Goal: Information Seeking & Learning: Learn about a topic

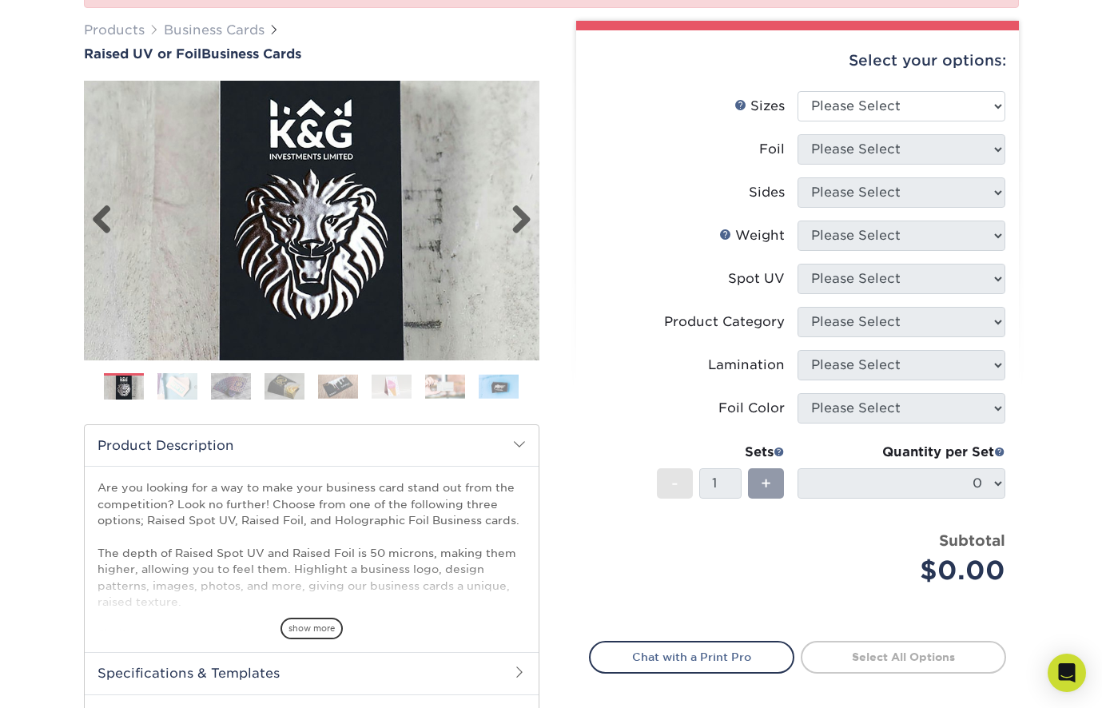
scroll to position [241, 0]
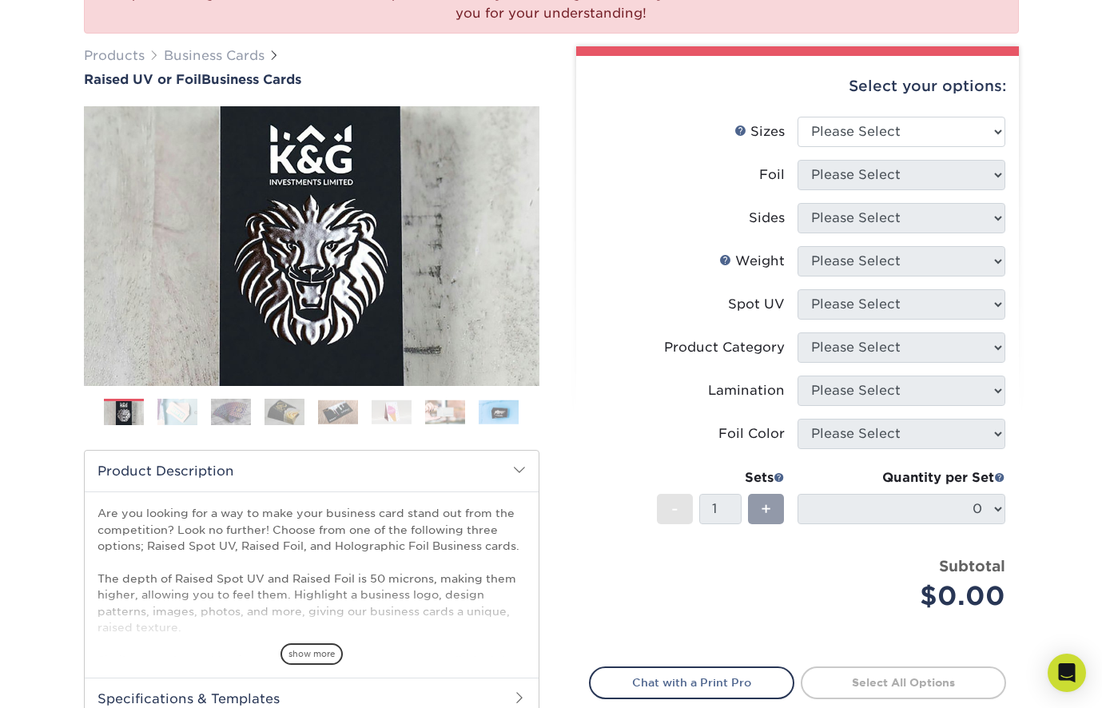
click at [182, 407] on img at bounding box center [177, 412] width 40 height 28
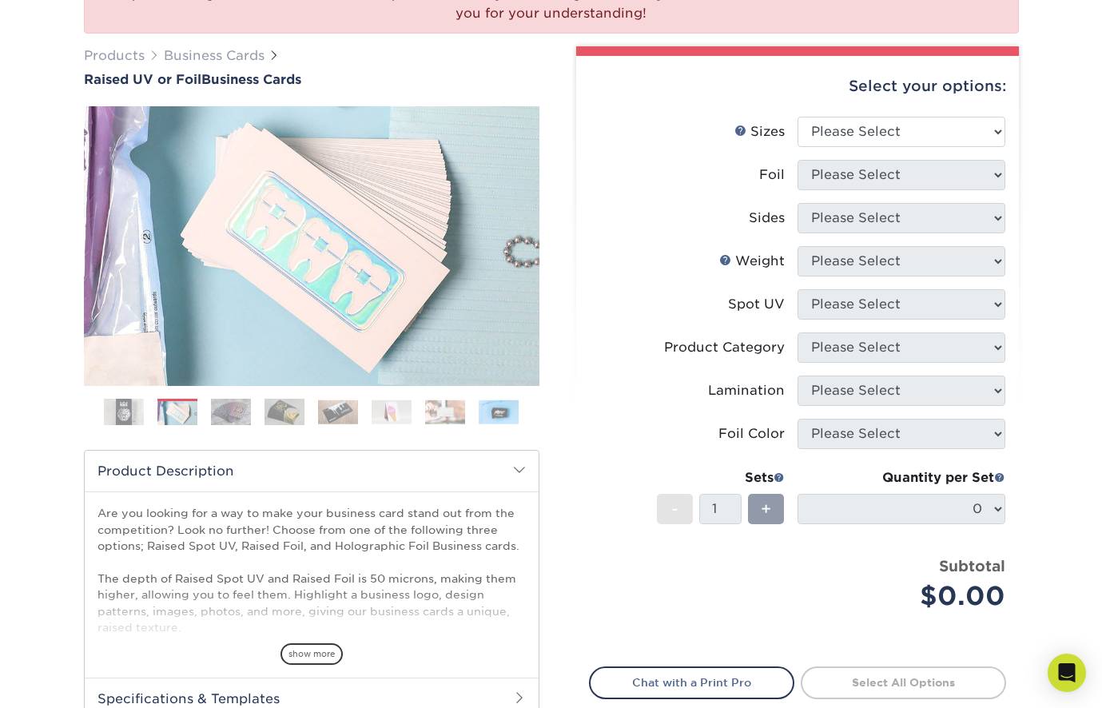
click at [244, 408] on img at bounding box center [231, 412] width 40 height 28
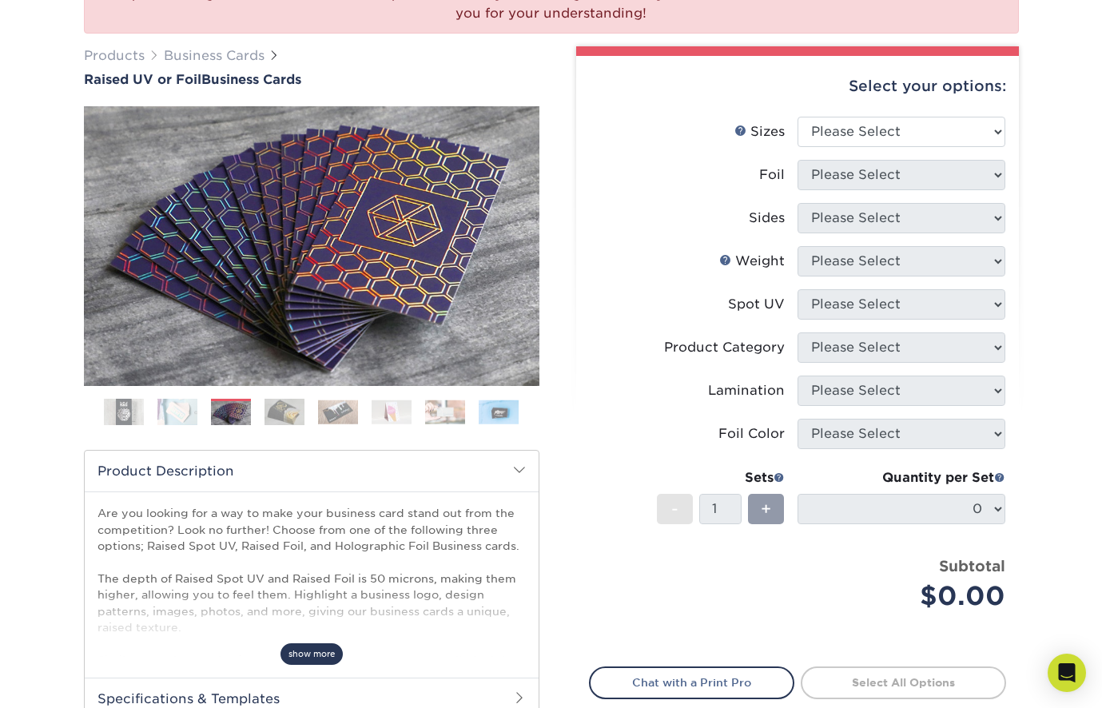
click at [312, 650] on span "show more" at bounding box center [311, 654] width 62 height 22
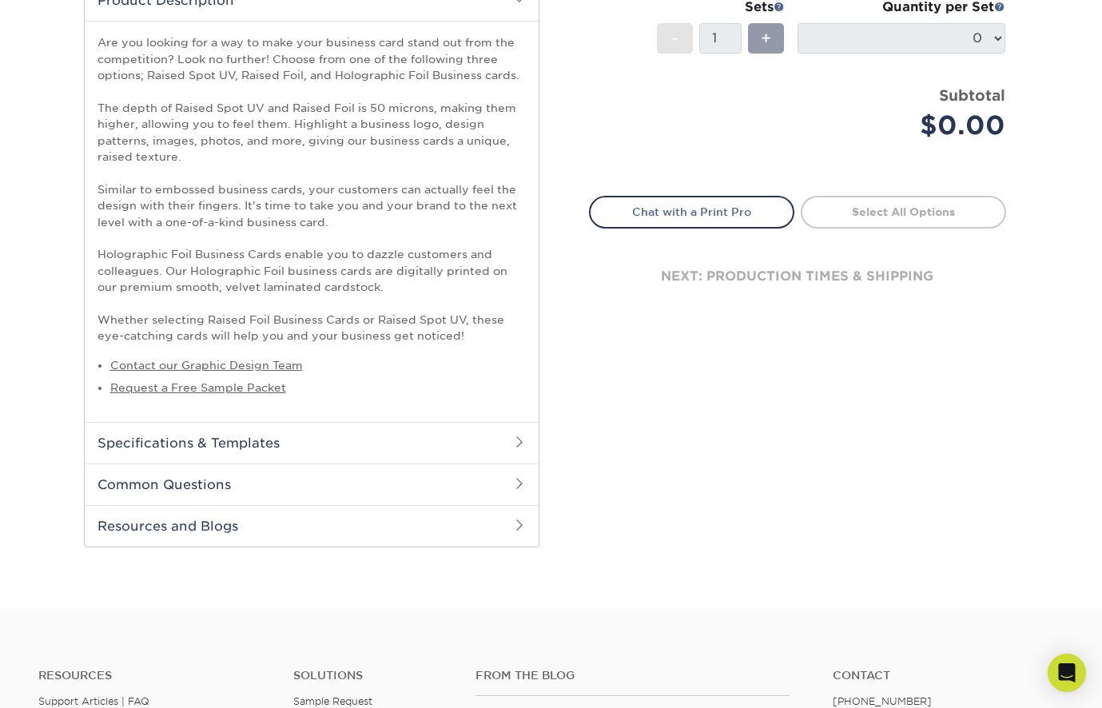
scroll to position [669, 0]
click at [485, 453] on h2 "Specifications & Templates" at bounding box center [312, 442] width 454 height 42
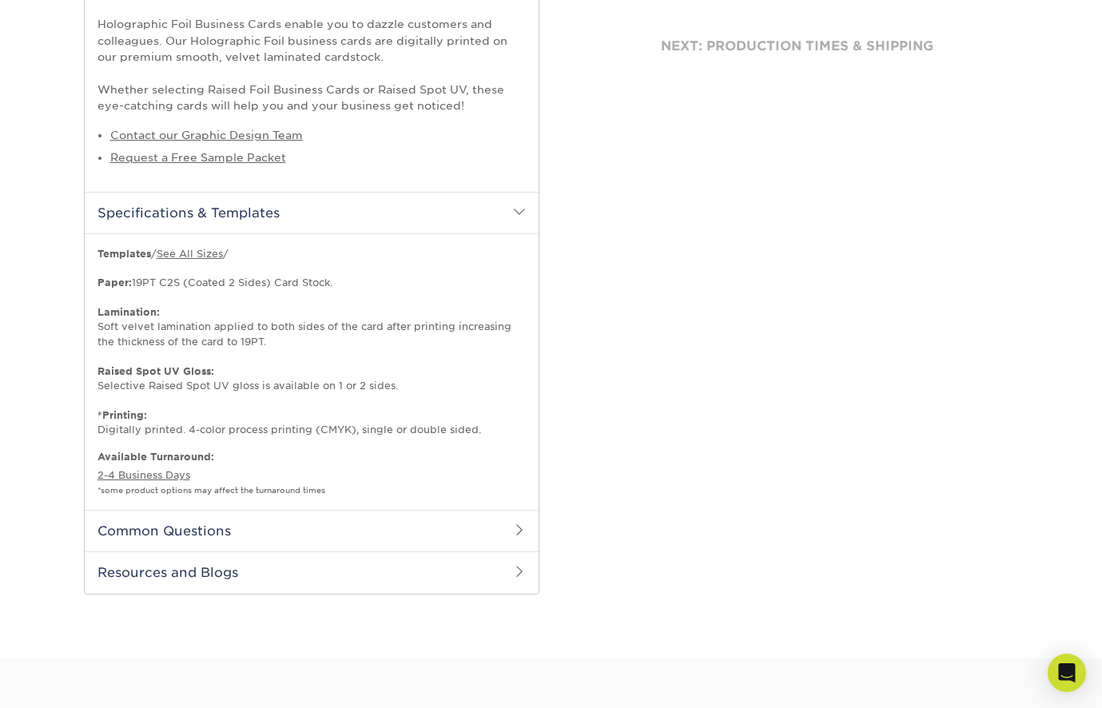
scroll to position [916, 0]
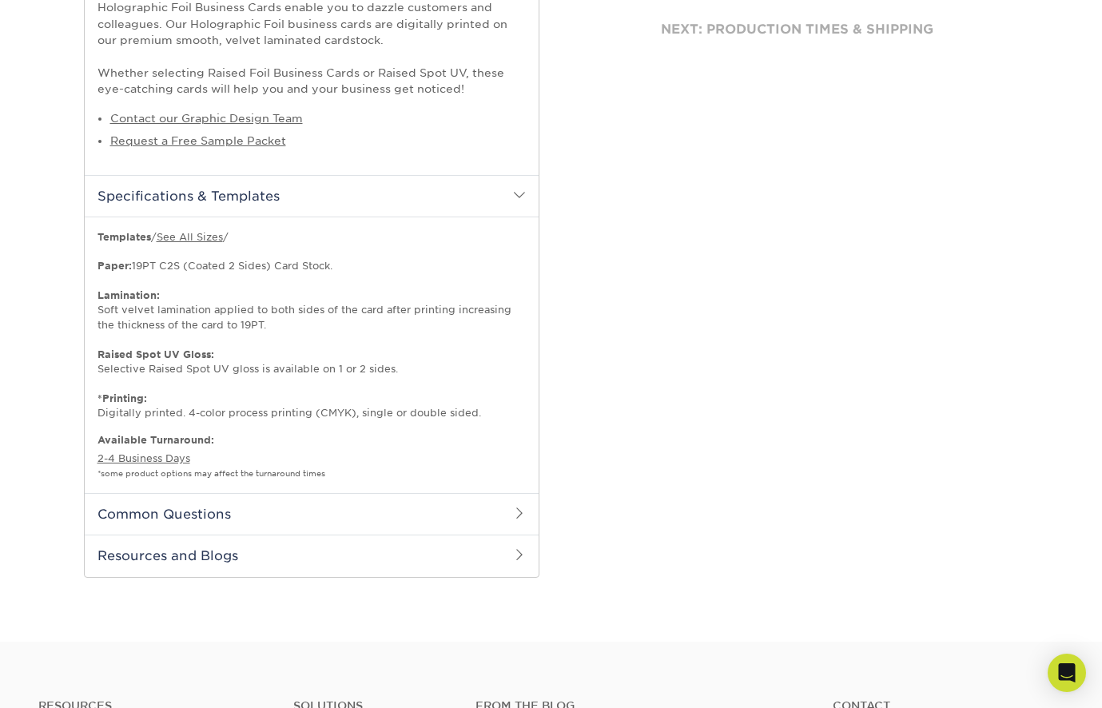
click at [488, 497] on h2 "Common Questions" at bounding box center [312, 514] width 454 height 42
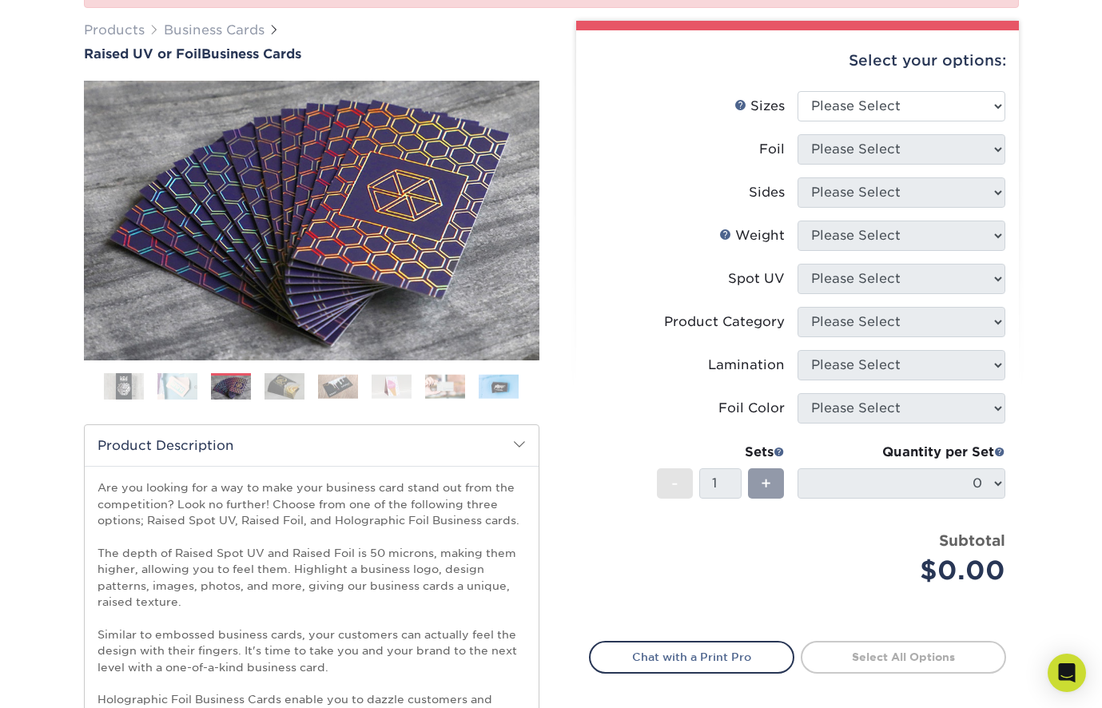
scroll to position [224, 0]
click at [240, 383] on img at bounding box center [231, 388] width 40 height 28
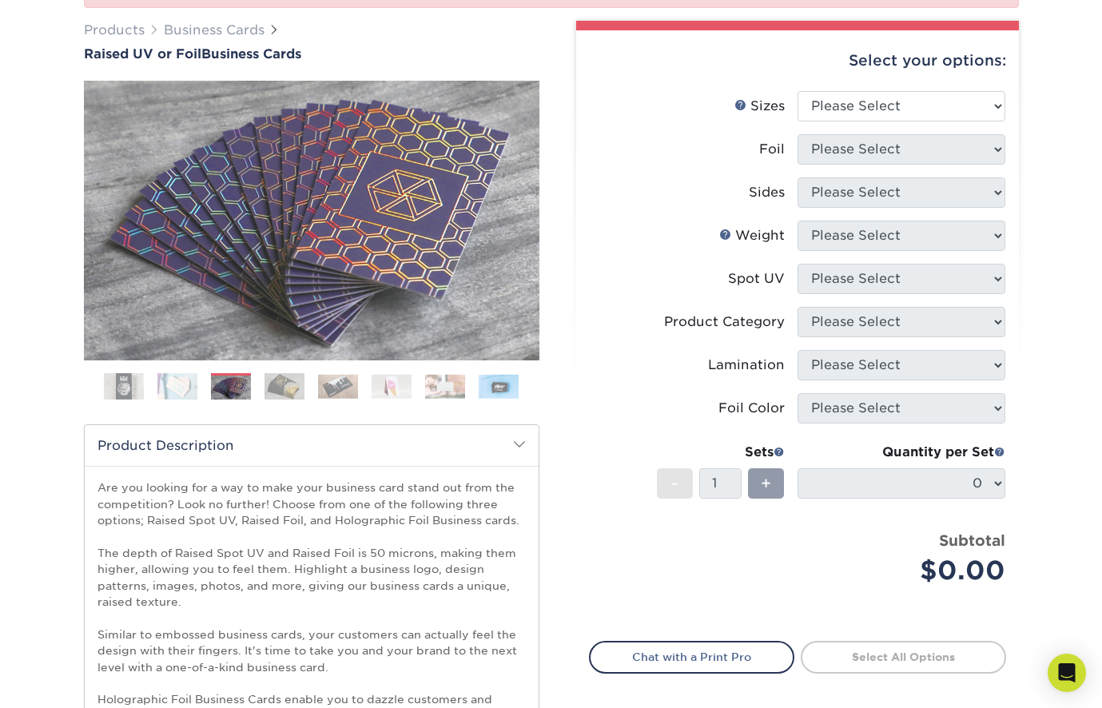
click at [269, 383] on img at bounding box center [284, 386] width 40 height 28
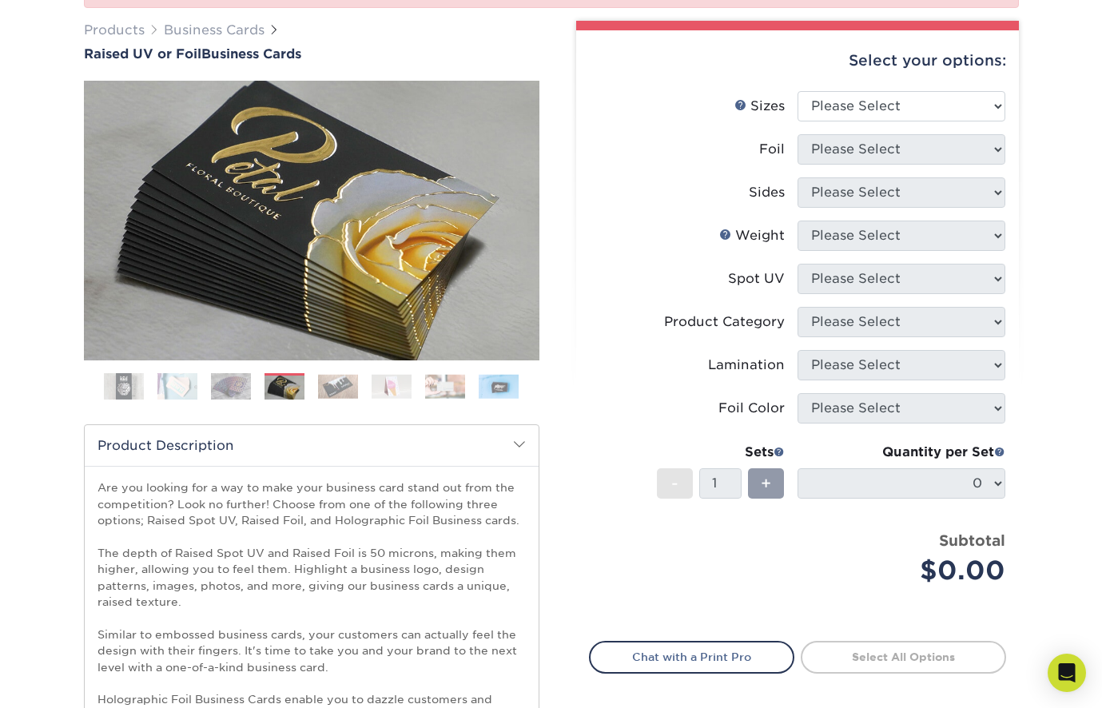
click at [314, 388] on ol at bounding box center [311, 392] width 455 height 38
click at [339, 391] on img at bounding box center [338, 386] width 40 height 25
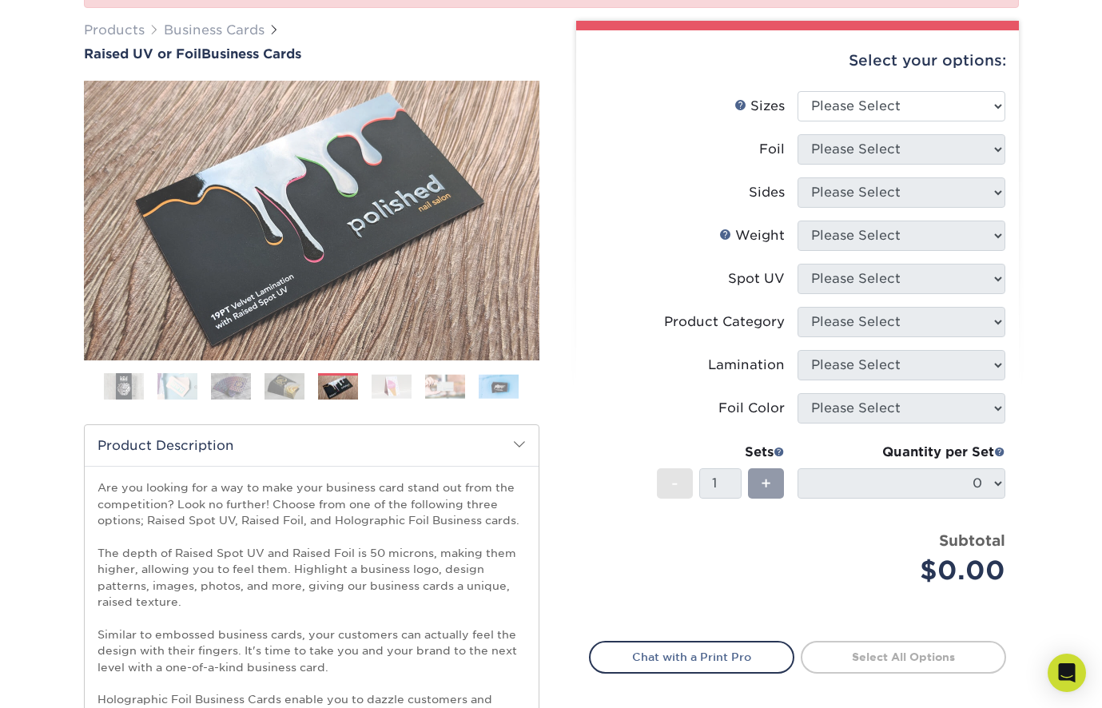
click at [398, 391] on img at bounding box center [391, 386] width 40 height 25
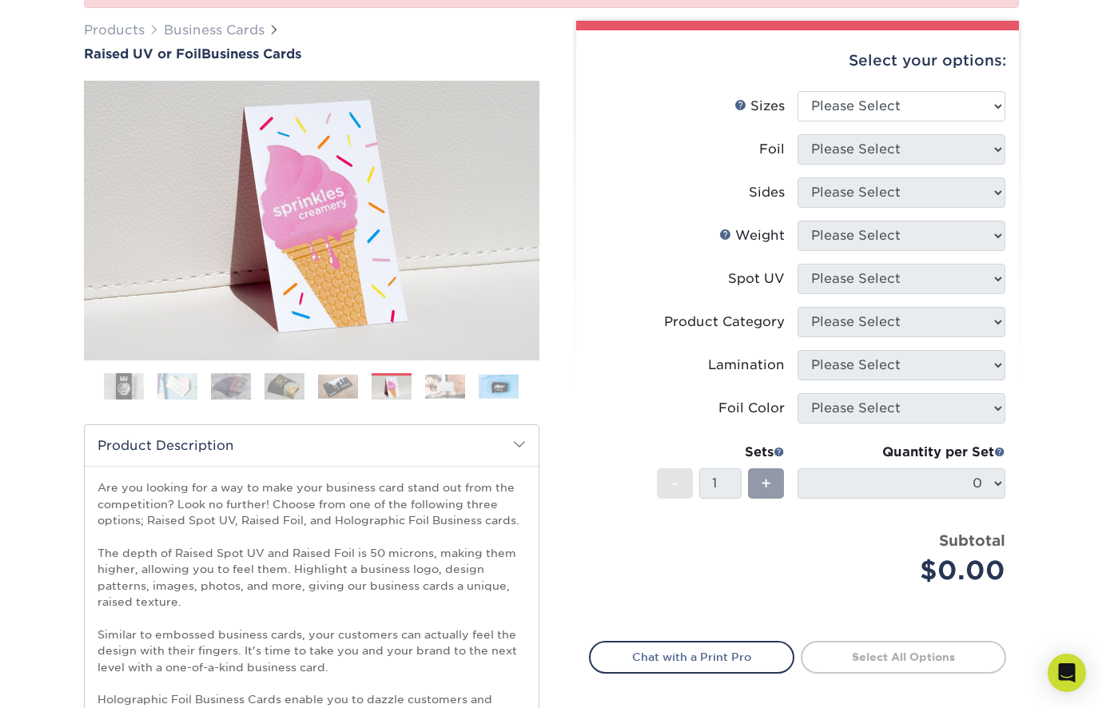
click at [462, 393] on img at bounding box center [445, 386] width 40 height 25
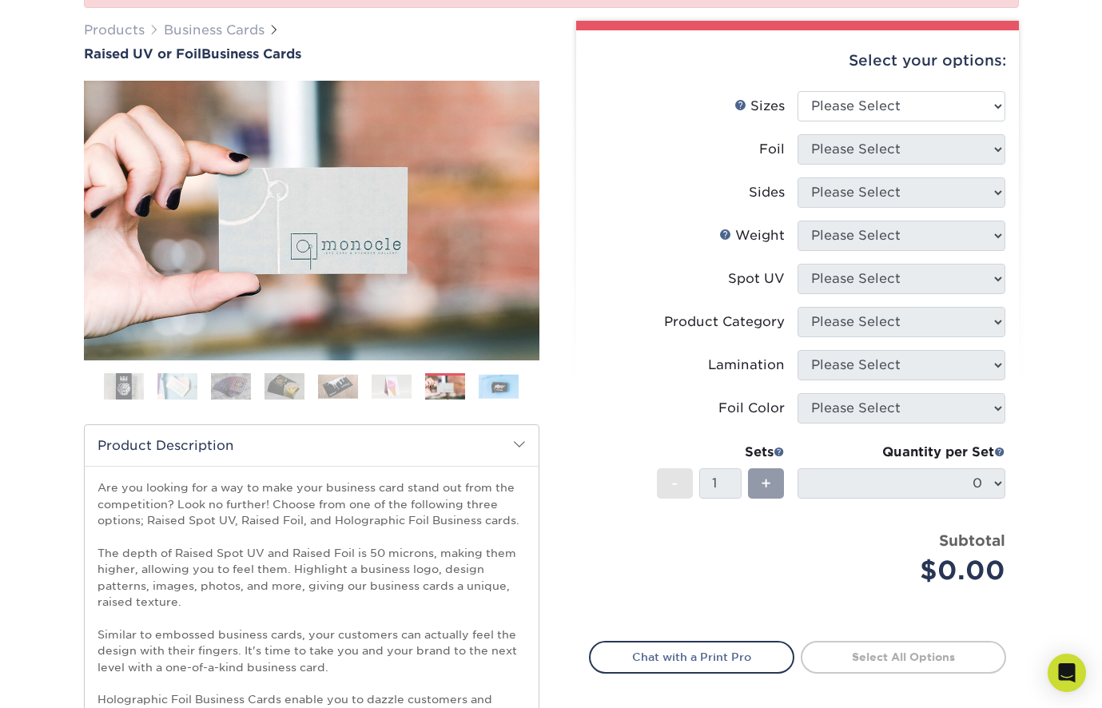
click at [515, 387] on img at bounding box center [499, 386] width 40 height 25
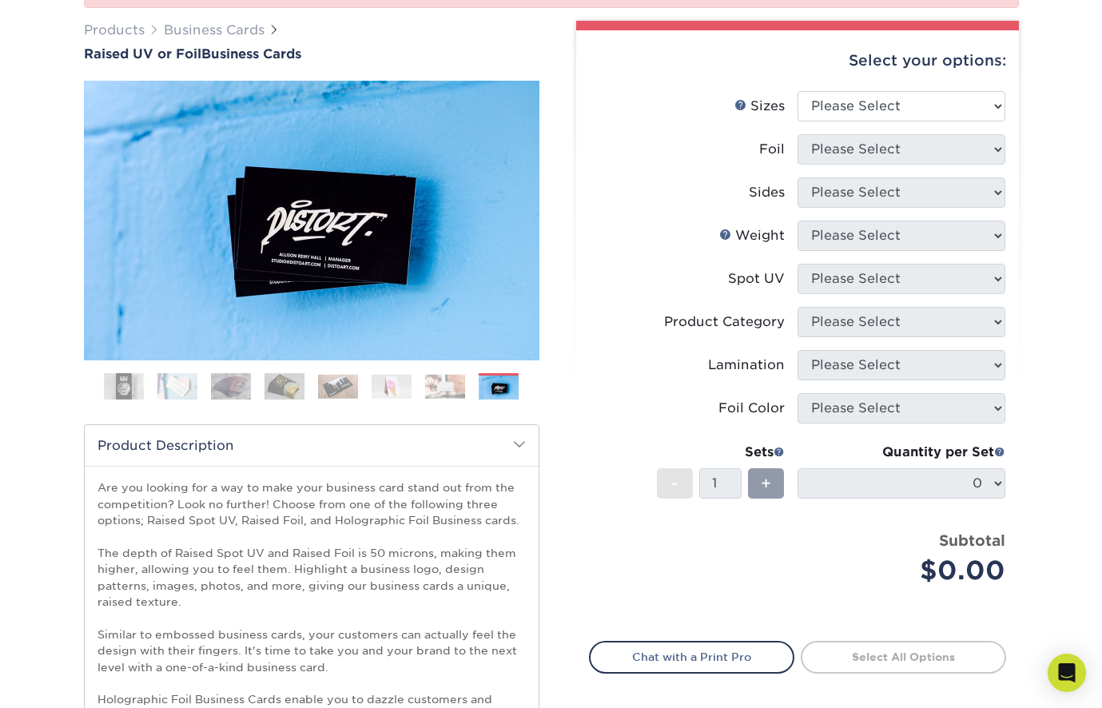
click at [153, 379] on ol at bounding box center [311, 392] width 455 height 38
click at [125, 386] on img at bounding box center [124, 387] width 40 height 40
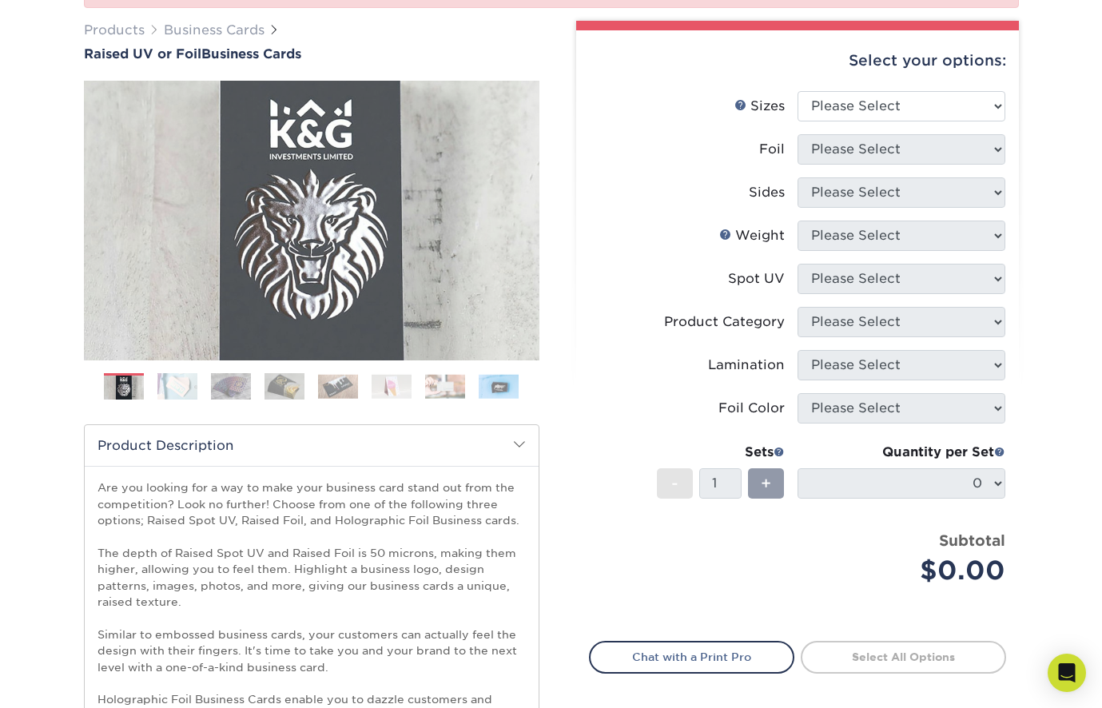
click at [180, 388] on img at bounding box center [177, 386] width 40 height 28
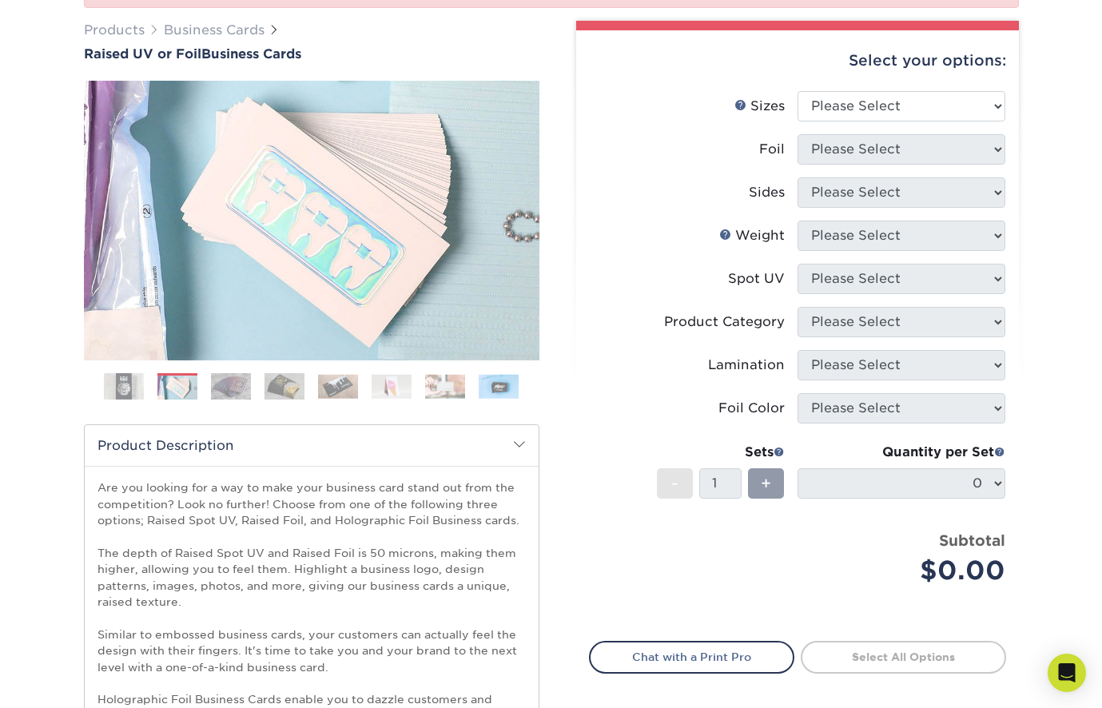
click at [232, 388] on img at bounding box center [231, 386] width 40 height 28
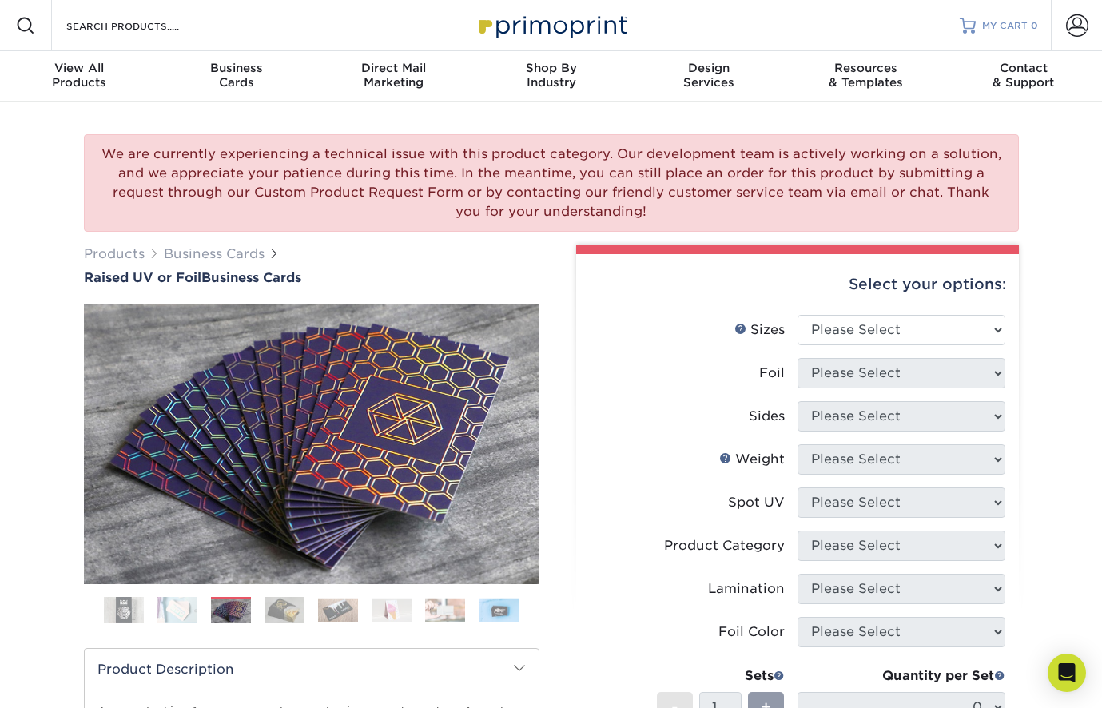
scroll to position [0, 0]
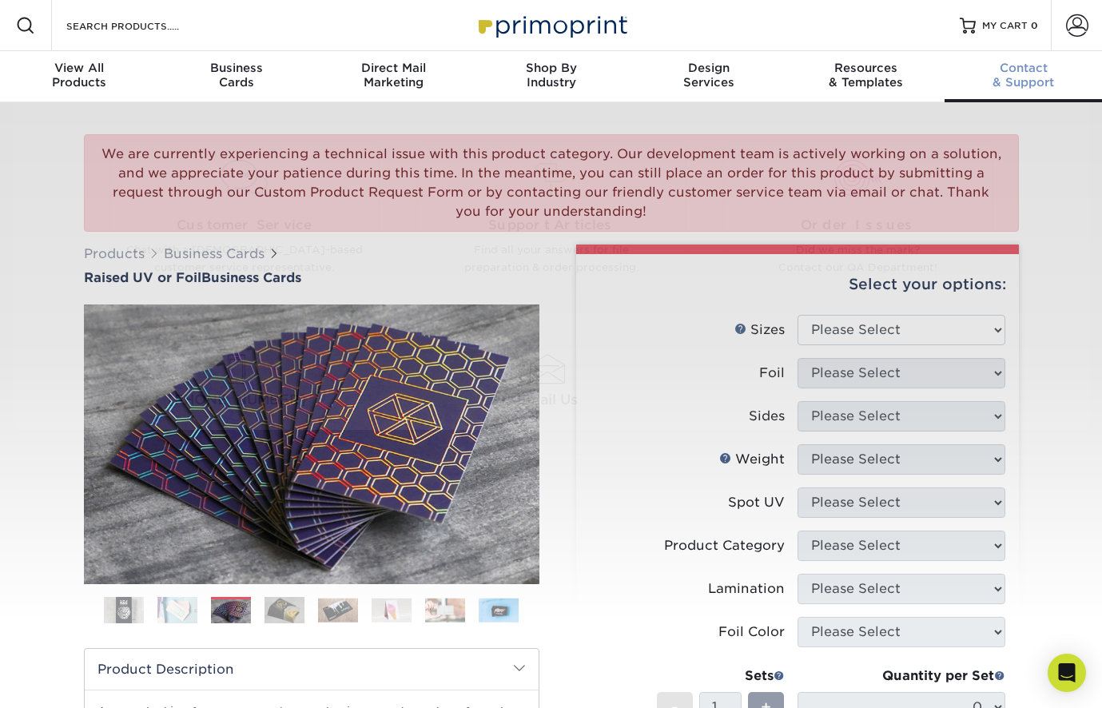
click at [1049, 75] on div "Contact & Support" at bounding box center [1022, 75] width 157 height 29
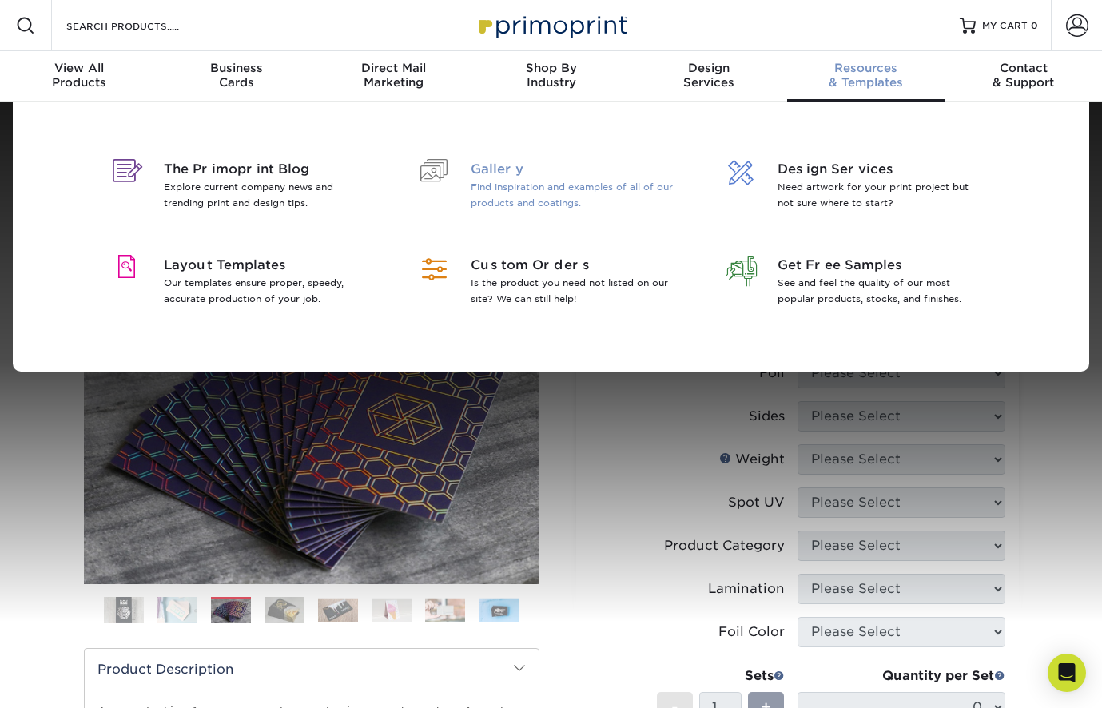
click at [531, 169] on span "Gallery" at bounding box center [574, 169] width 207 height 19
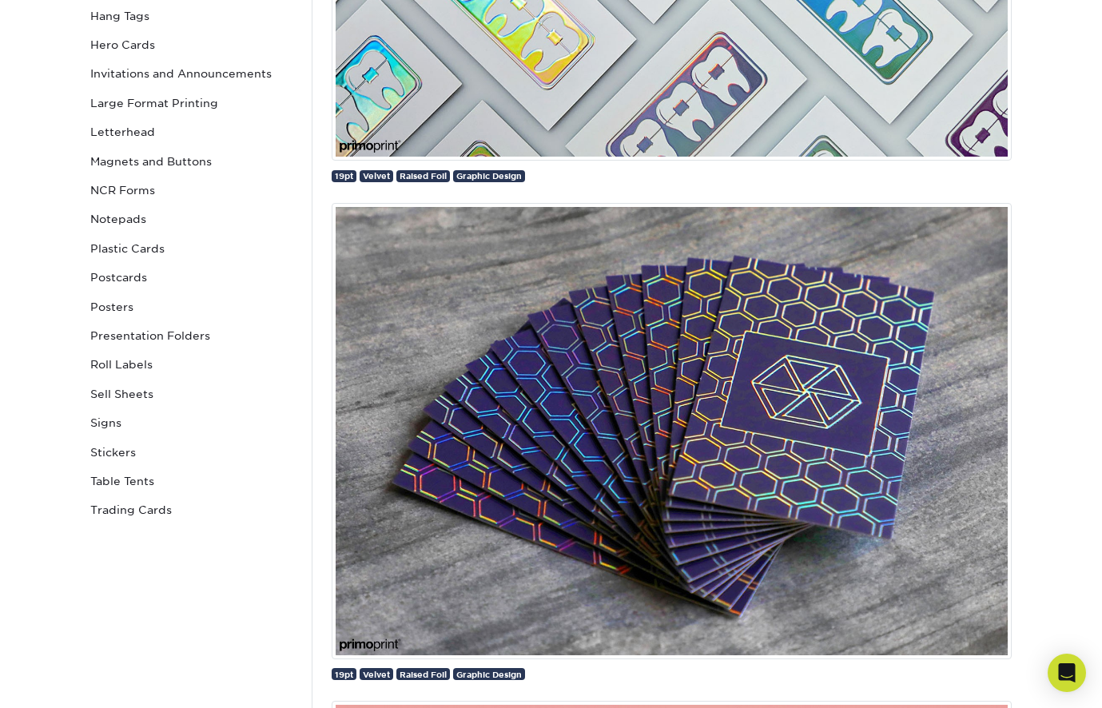
scroll to position [618, 0]
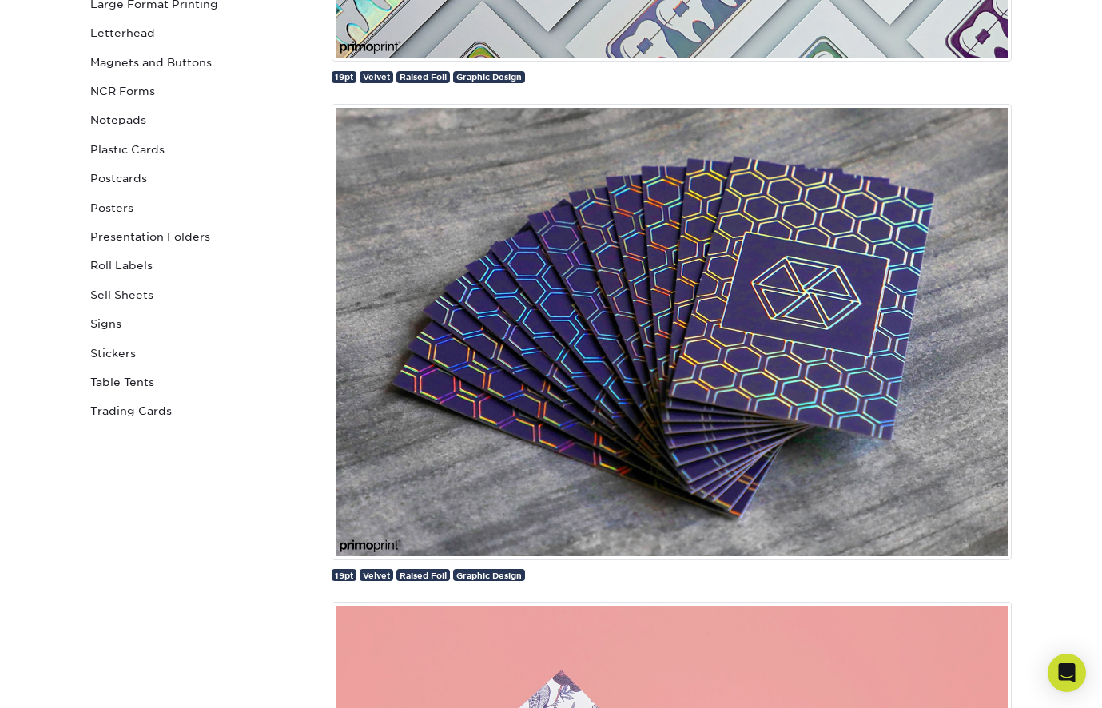
click at [526, 302] on img at bounding box center [672, 332] width 680 height 456
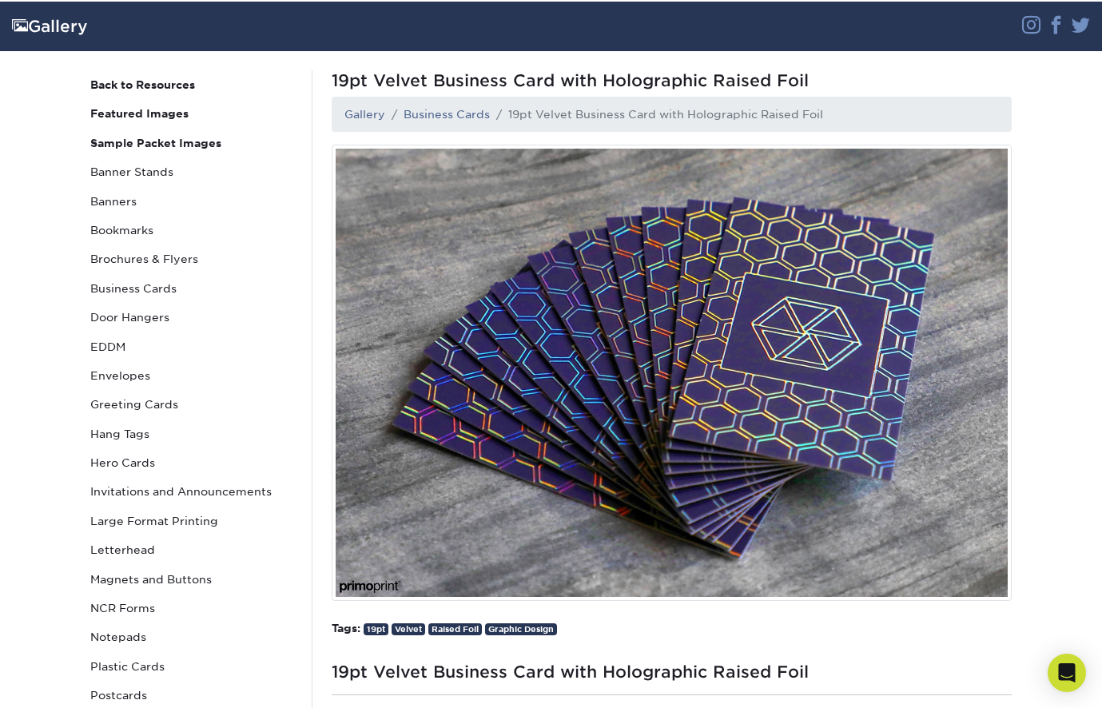
scroll to position [164, 0]
